Goal: Task Accomplishment & Management: Use online tool/utility

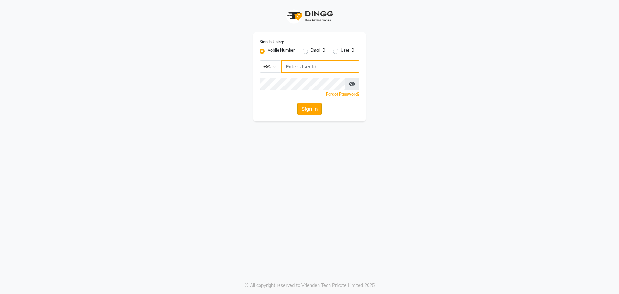
type input "8559033058"
click at [307, 111] on button "Sign In" at bounding box center [309, 109] width 25 height 12
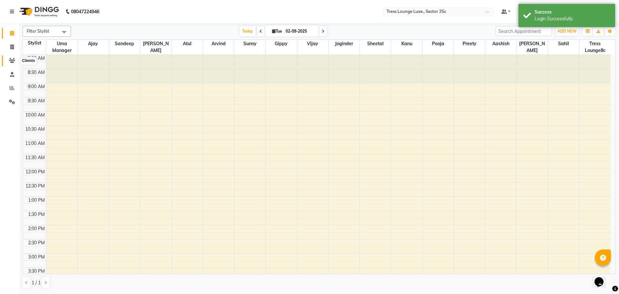
click at [7, 60] on span at bounding box center [11, 60] width 11 height 7
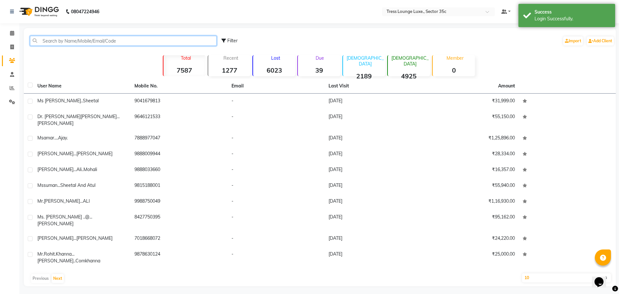
click at [77, 42] on input "text" at bounding box center [123, 41] width 187 height 10
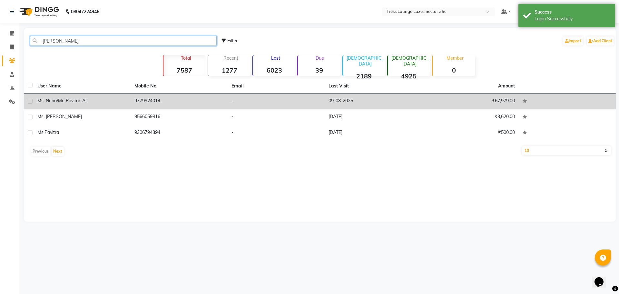
type input "pavit"
click at [152, 101] on td "9779924014" at bounding box center [179, 102] width 97 height 16
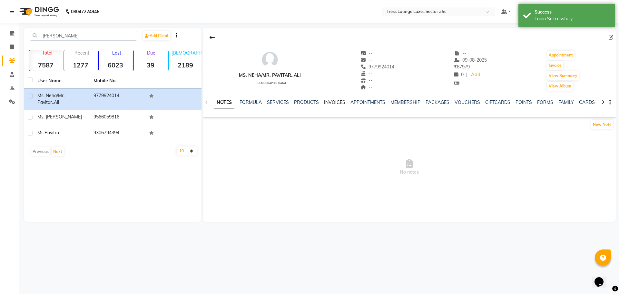
click at [335, 102] on link "INVOICES" at bounding box center [334, 102] width 21 height 6
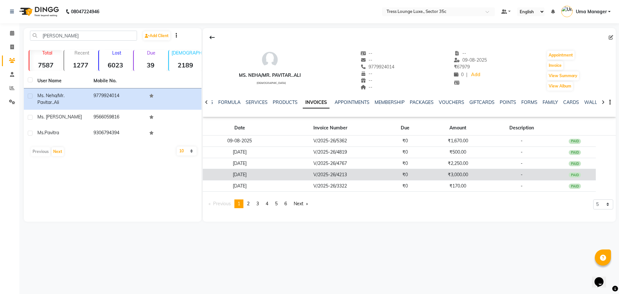
click at [458, 174] on td "₹3,000.00" at bounding box center [457, 174] width 63 height 11
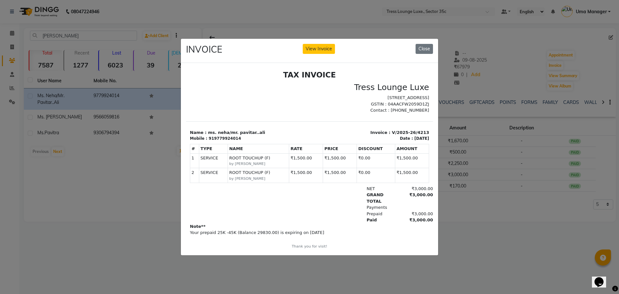
click at [434, 48] on div "INVOICE View Invoice Close" at bounding box center [309, 51] width 257 height 24
click at [430, 48] on button "Close" at bounding box center [424, 49] width 17 height 10
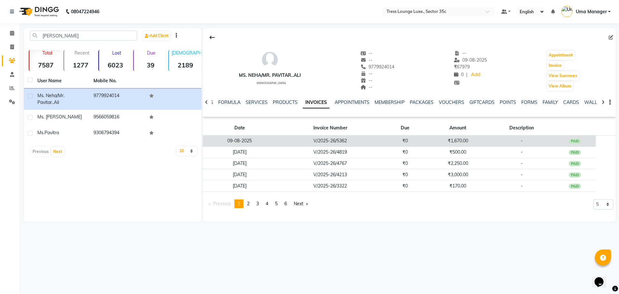
click at [459, 138] on td "₹1,670.00" at bounding box center [457, 140] width 63 height 11
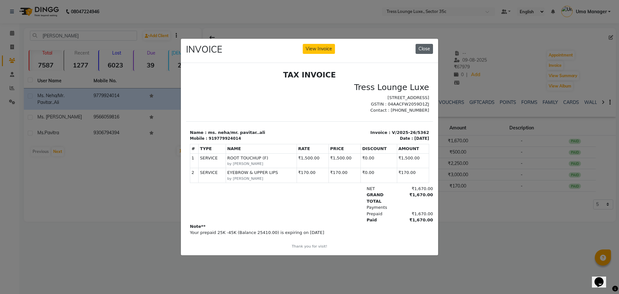
click at [421, 47] on button "Close" at bounding box center [424, 49] width 17 height 10
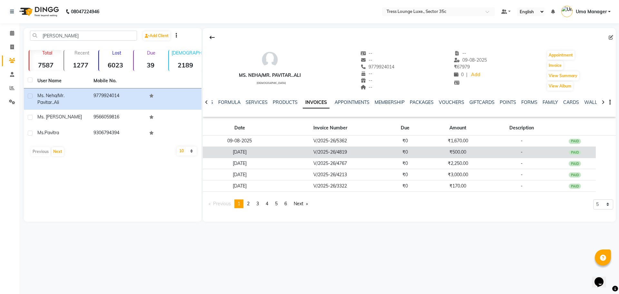
click at [455, 153] on td "₹500.00" at bounding box center [457, 151] width 63 height 11
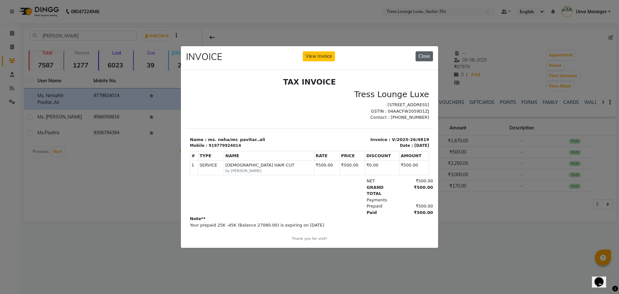
click at [423, 52] on button "Close" at bounding box center [424, 56] width 17 height 10
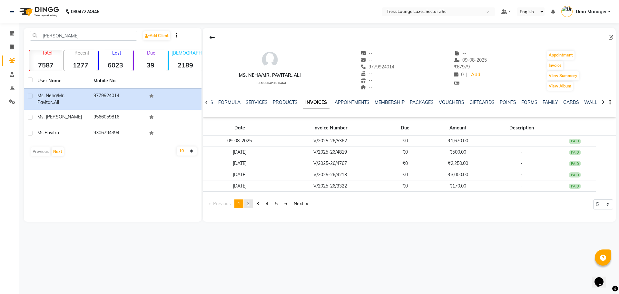
click at [247, 203] on link "page 2" at bounding box center [248, 203] width 9 height 9
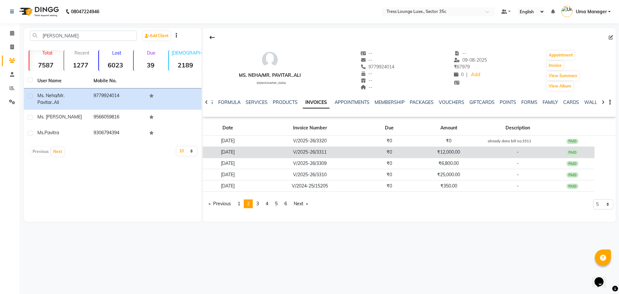
click at [458, 152] on td "₹12,000.00" at bounding box center [449, 151] width 74 height 11
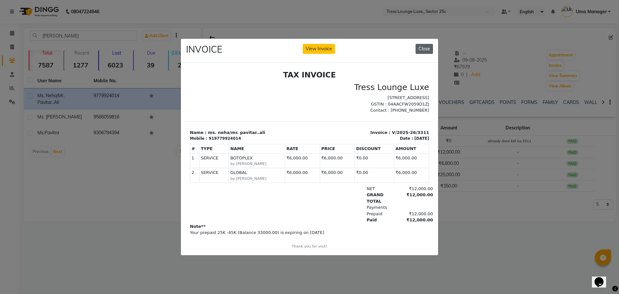
click at [425, 49] on button "Close" at bounding box center [424, 49] width 17 height 10
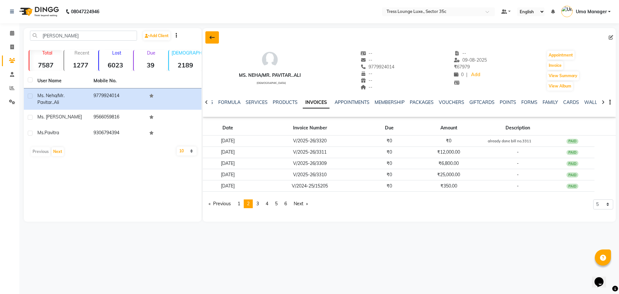
click at [214, 38] on icon at bounding box center [212, 37] width 5 height 5
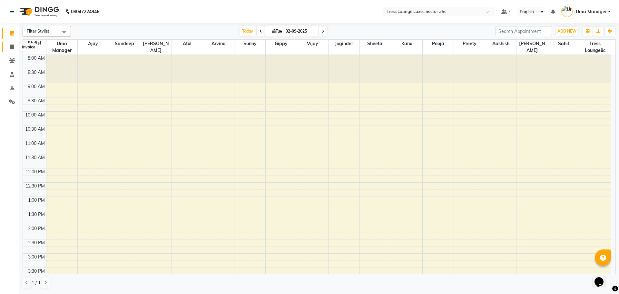
click at [7, 46] on span at bounding box center [11, 47] width 11 height 7
select select "4279"
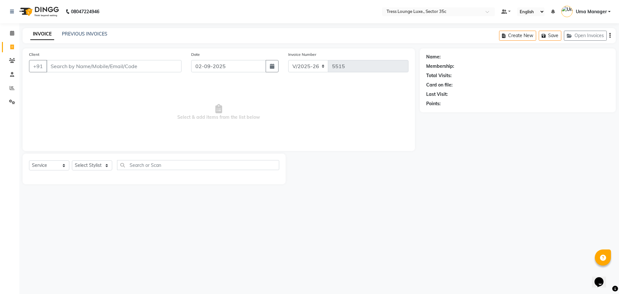
select select "P"
select select "29439"
